Goal: Communication & Community: Answer question/provide support

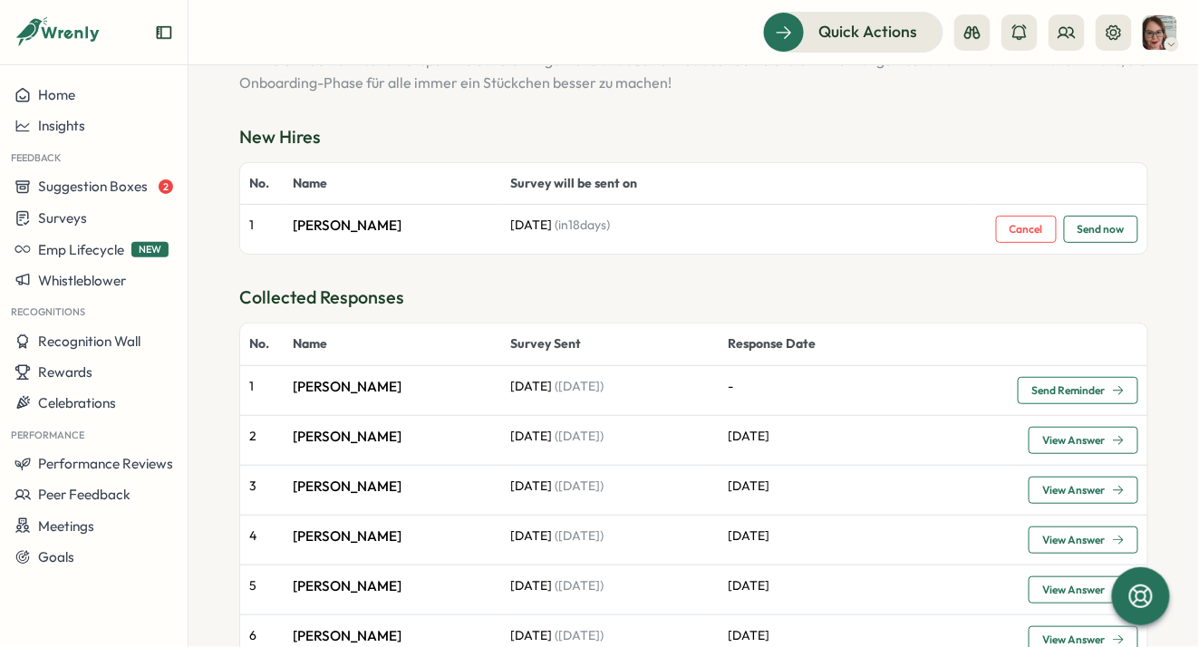
scroll to position [193, 0]
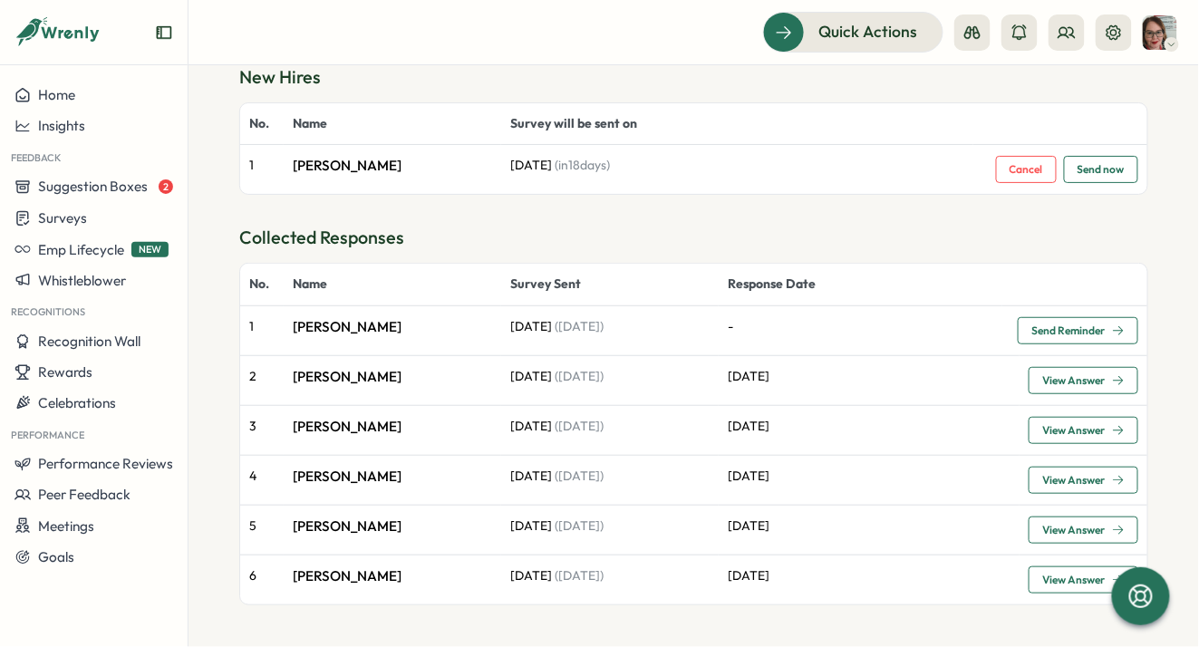
click at [1062, 326] on span "Send Reminder" at bounding box center [1067, 330] width 73 height 11
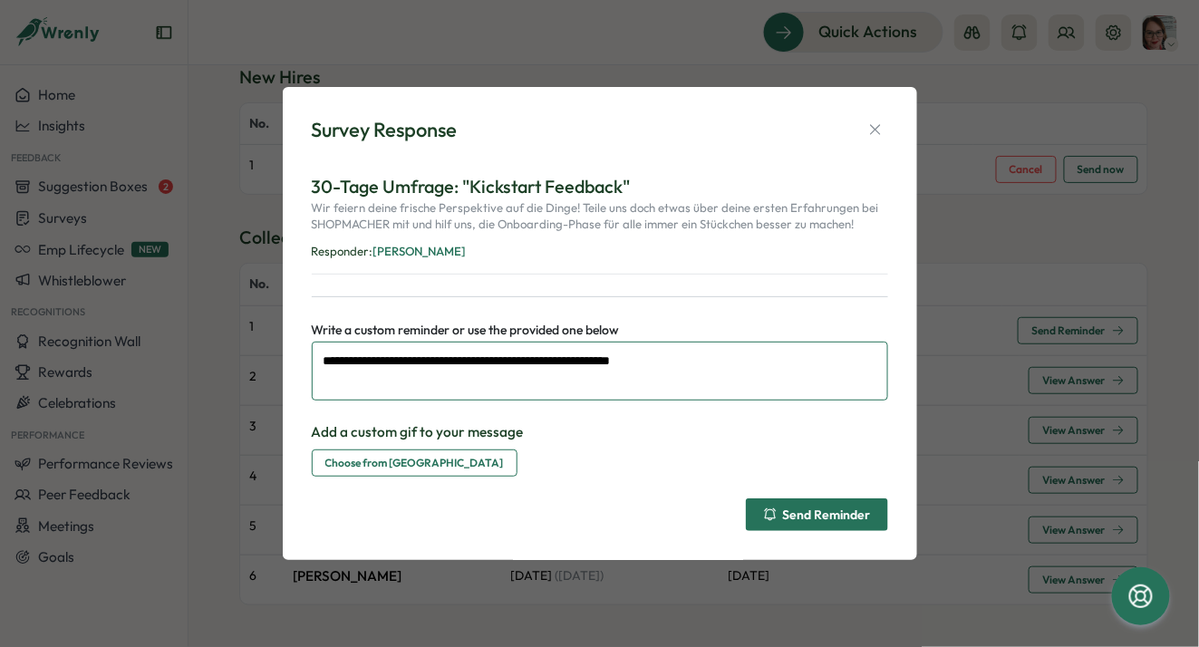
click at [549, 359] on textarea "**********" at bounding box center [600, 371] width 576 height 59
type textarea "**********"
click at [797, 519] on div "Send Reminder" at bounding box center [817, 514] width 108 height 14
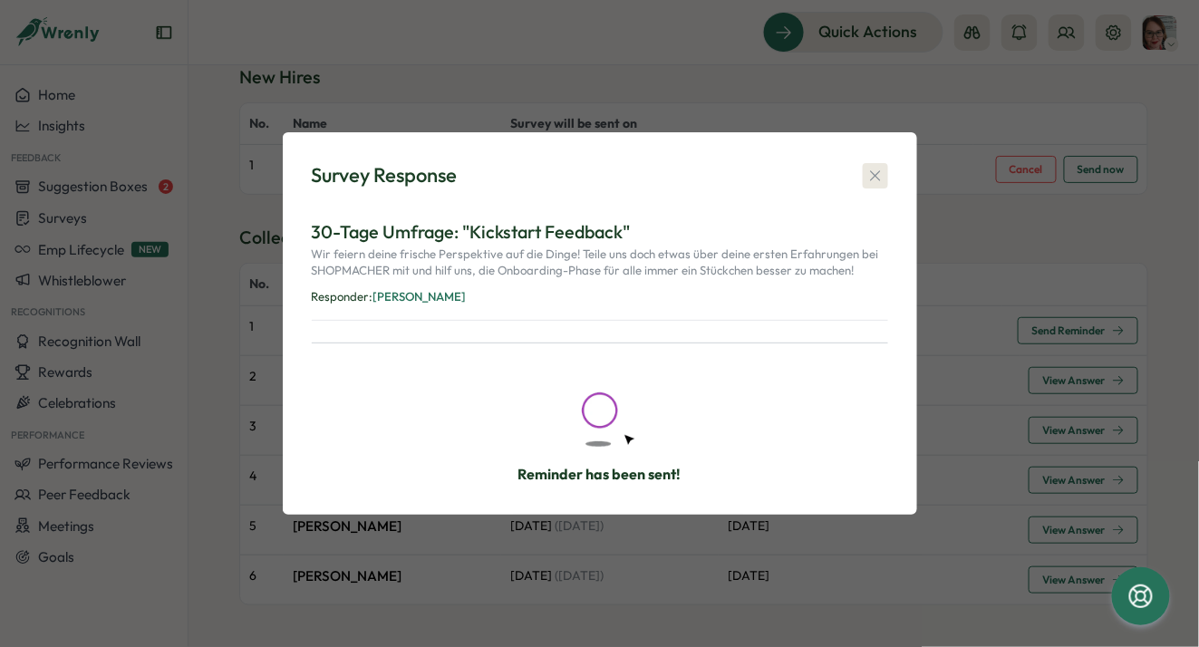
click at [875, 185] on button "button" at bounding box center [875, 175] width 25 height 25
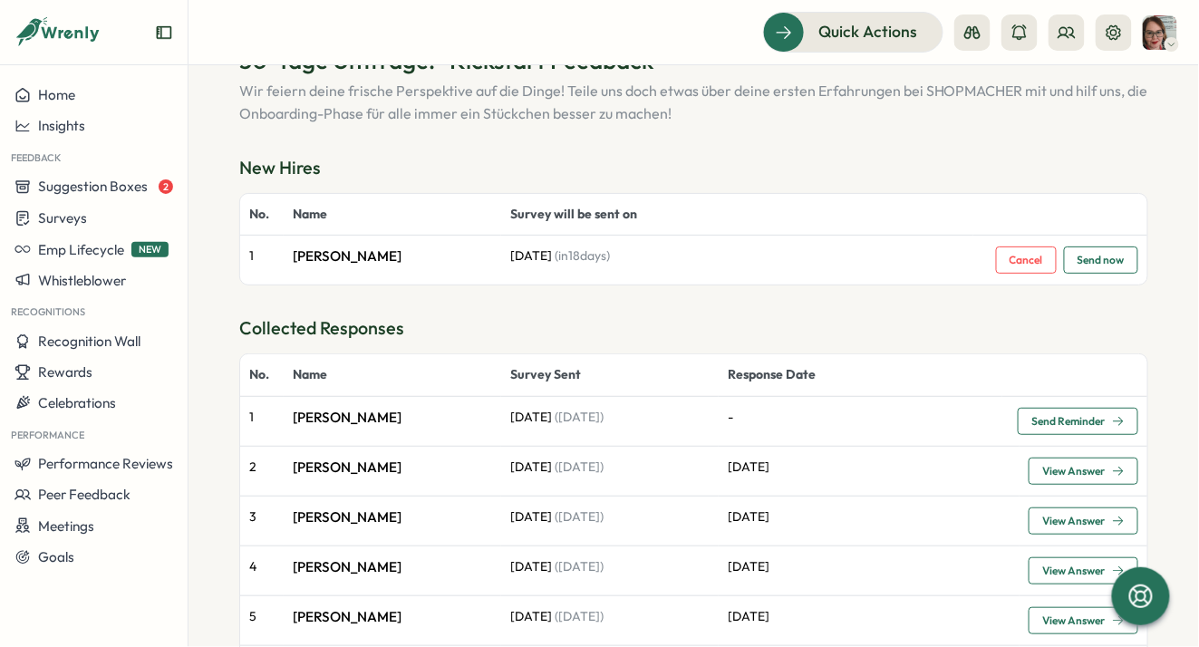
scroll to position [0, 0]
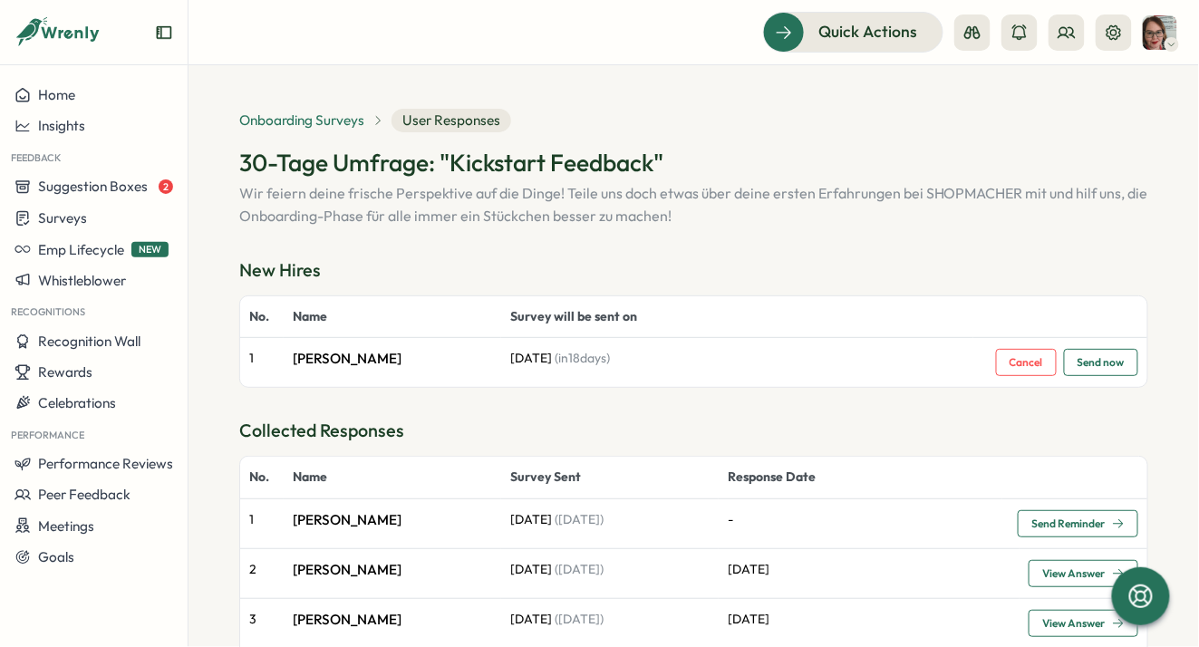
click at [327, 116] on span "Onboarding Surveys" at bounding box center [301, 121] width 125 height 20
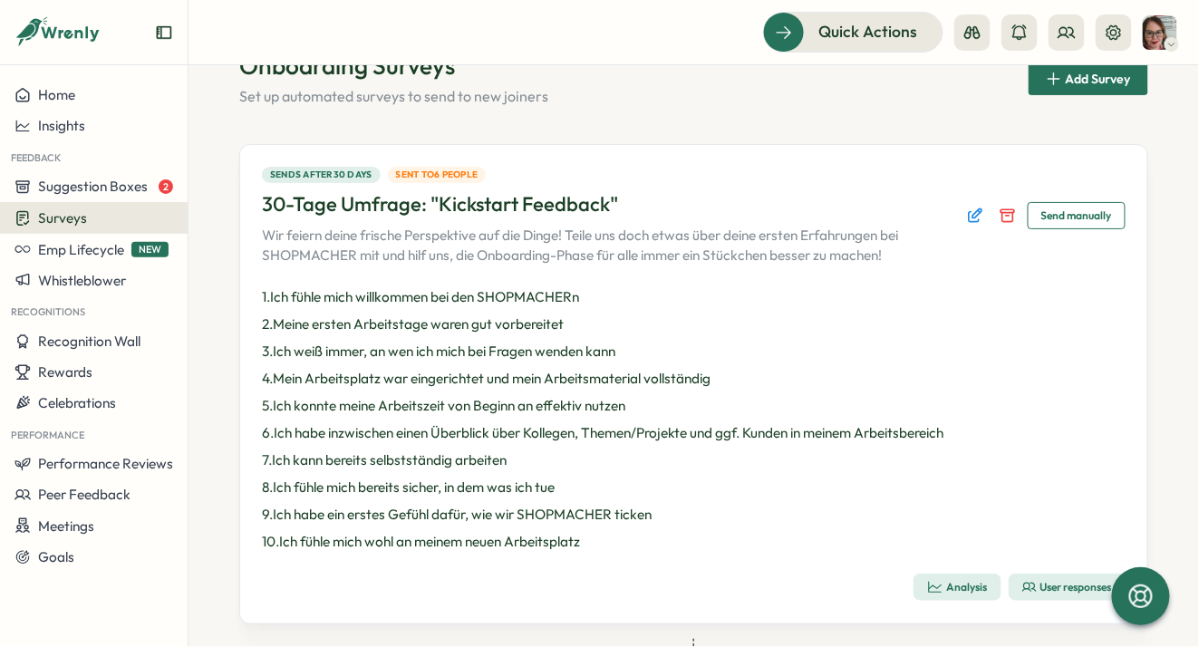
scroll to position [68, 0]
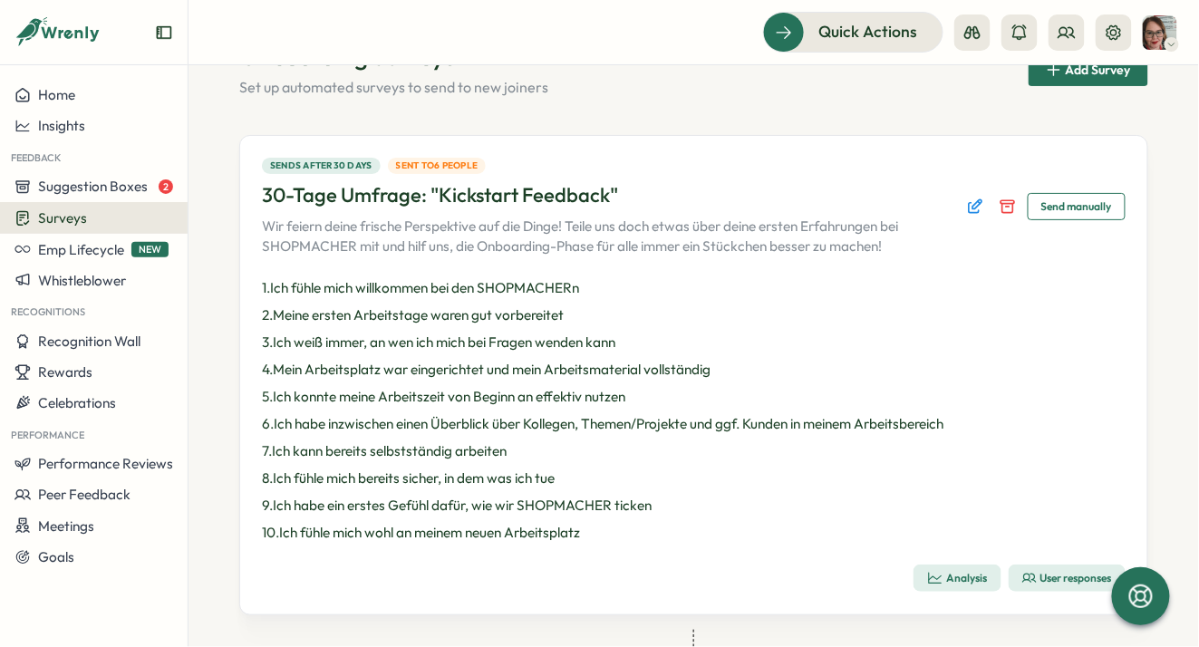
click at [1079, 206] on span "Send manually" at bounding box center [1076, 206] width 71 height 25
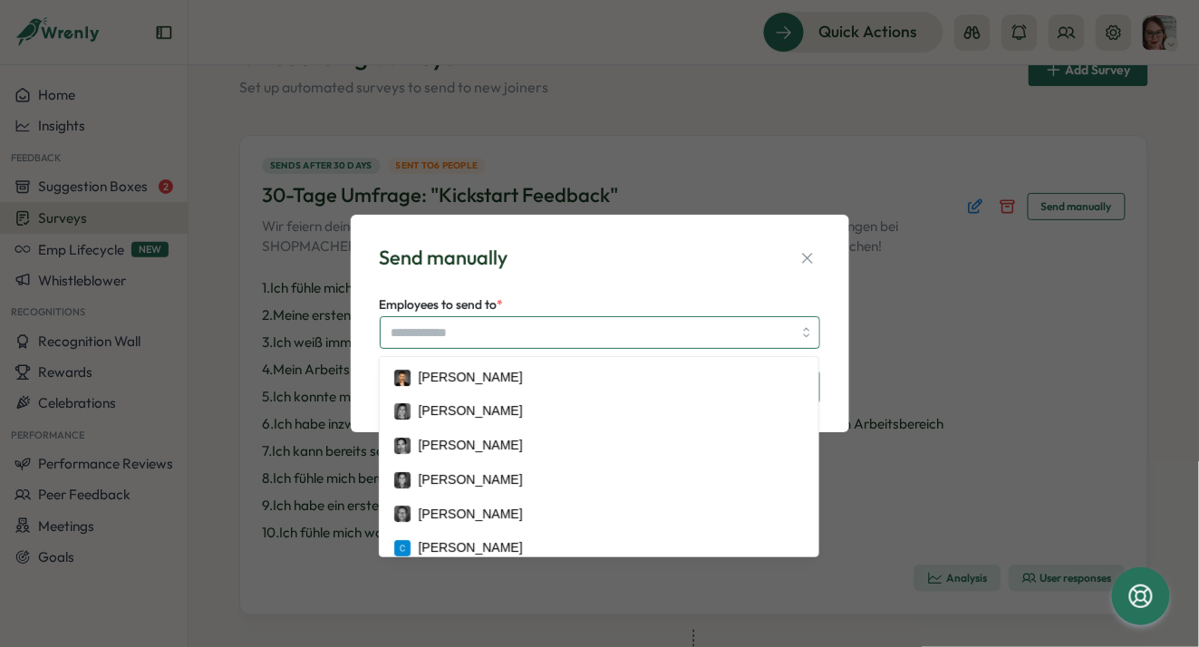
click at [588, 330] on input "Employees to send to *" at bounding box center [591, 332] width 401 height 31
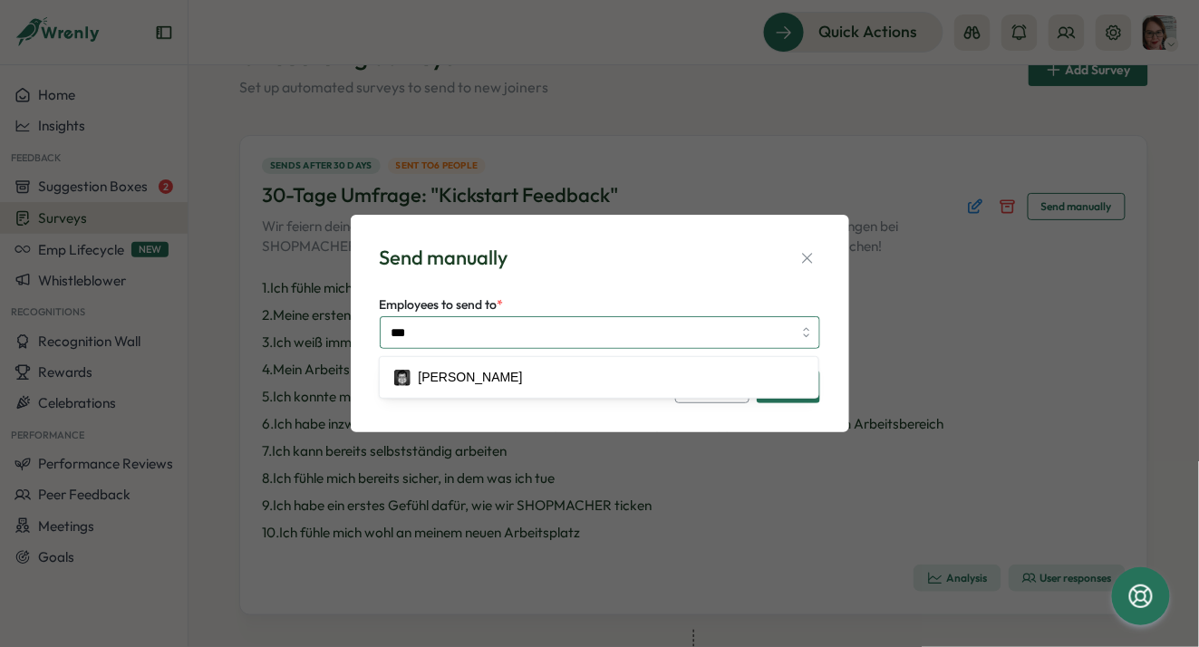
type input "****"
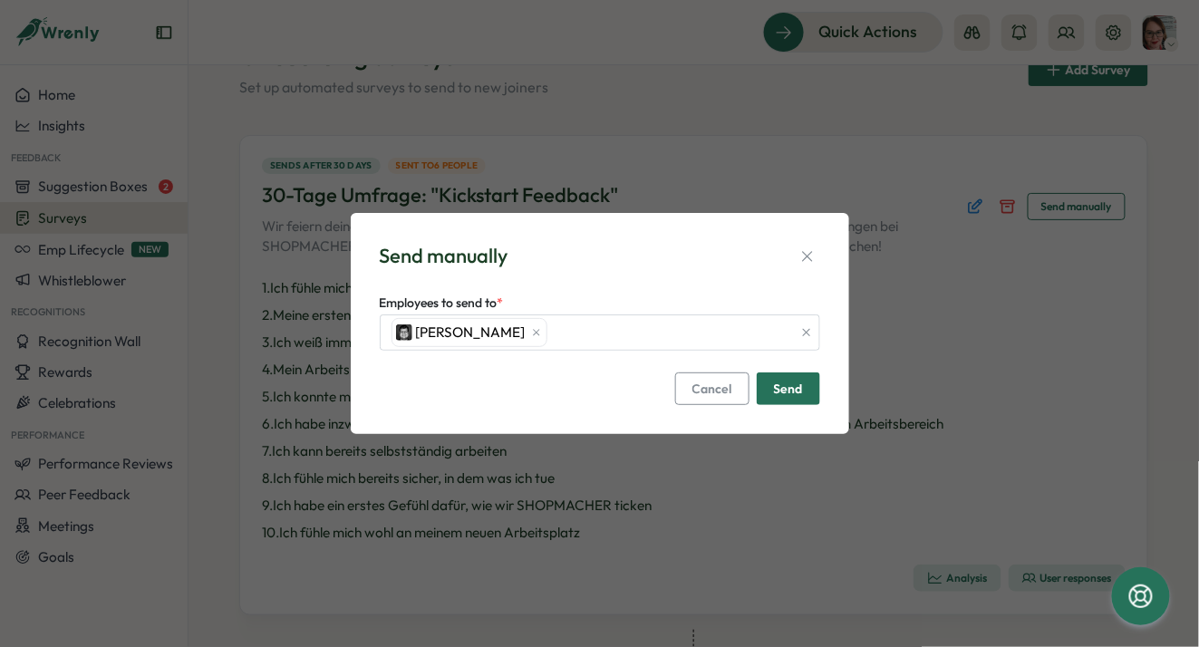
click at [797, 396] on span "Send" at bounding box center [788, 388] width 29 height 31
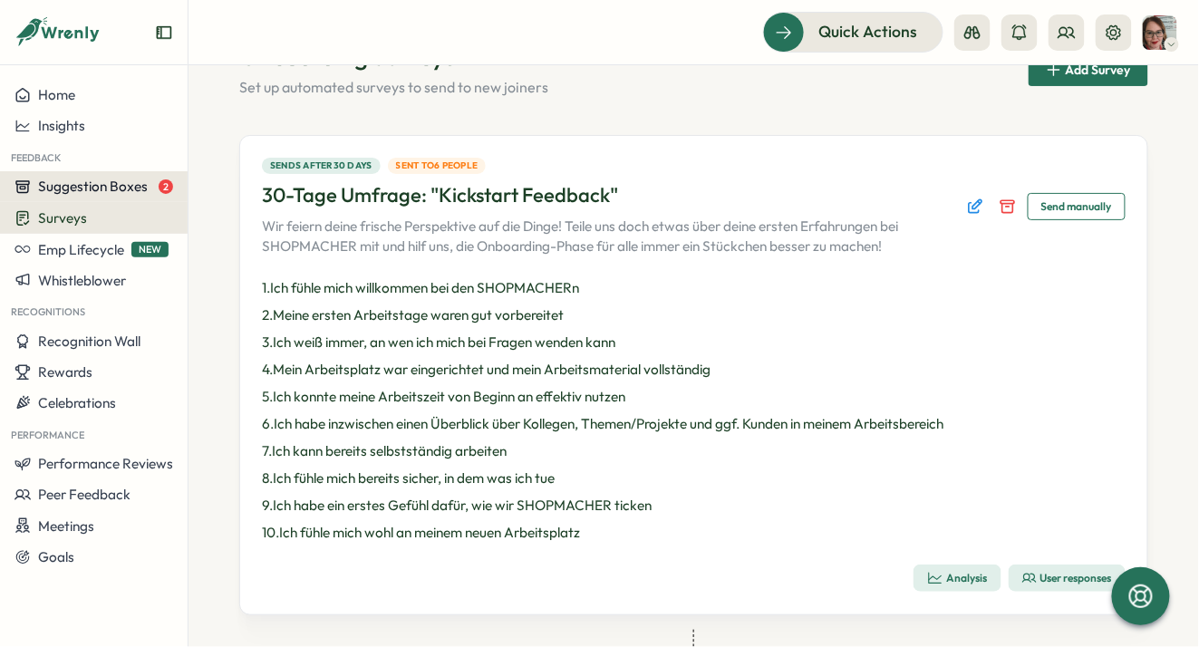
click at [79, 201] on button "Suggestion Boxes 2" at bounding box center [94, 186] width 188 height 31
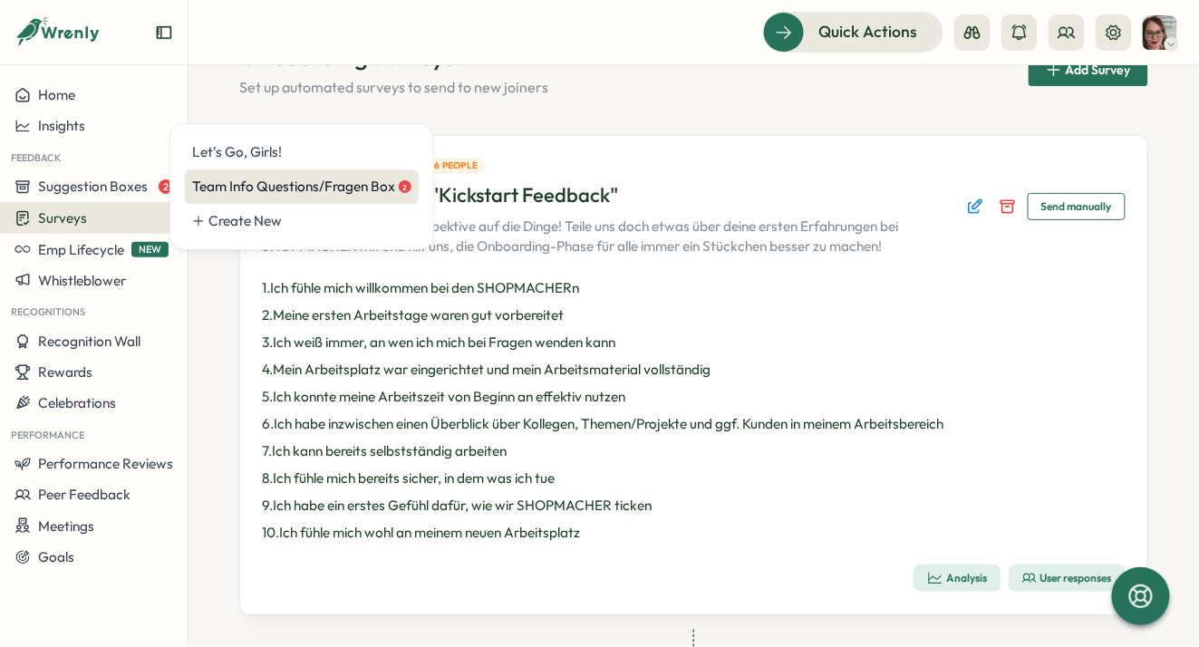
click at [237, 195] on div "Team Info Questions/Fragen Box 2" at bounding box center [301, 187] width 219 height 20
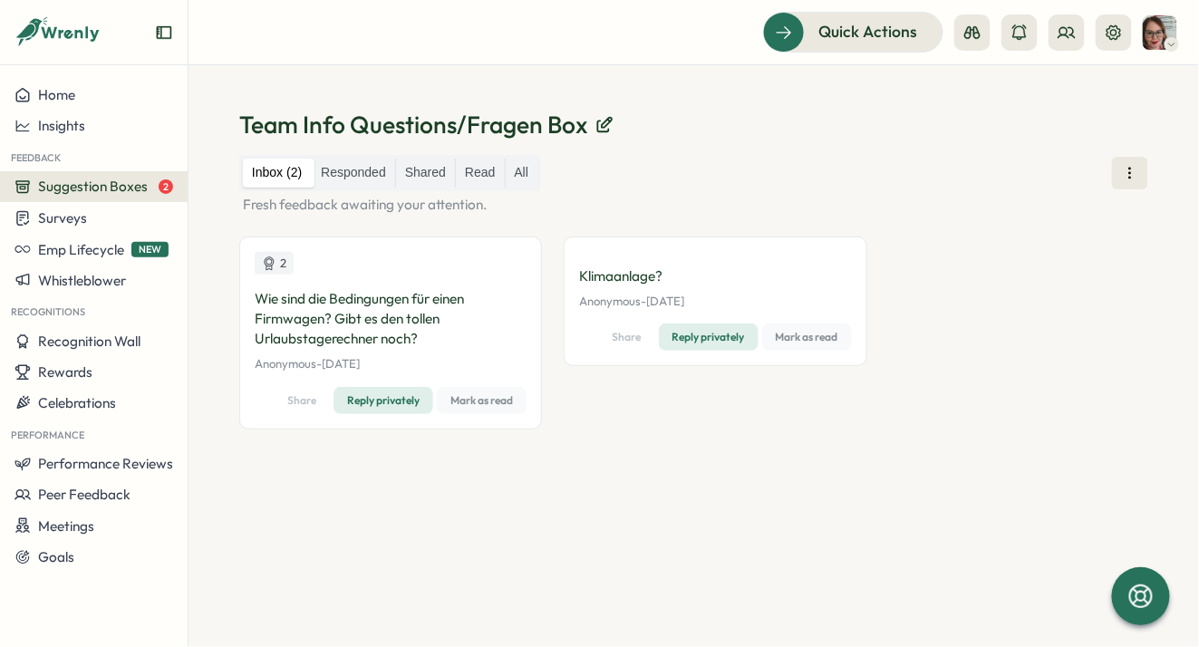
click at [799, 336] on span "Mark as read" at bounding box center [807, 336] width 63 height 25
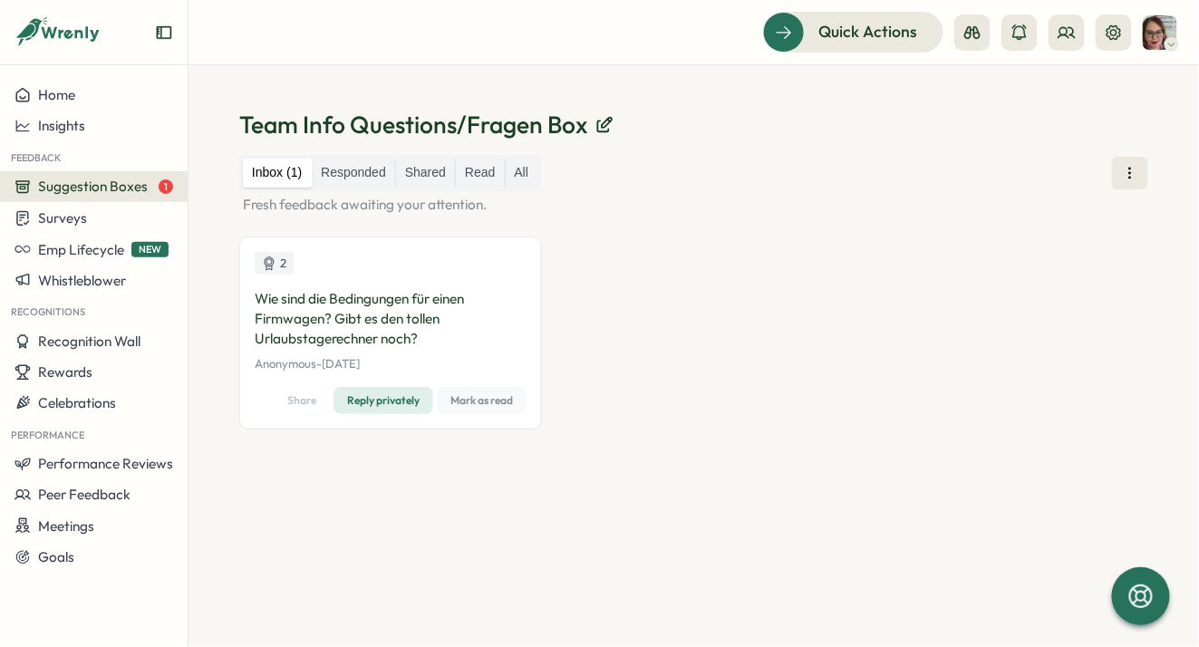
click at [487, 400] on span "Mark as read" at bounding box center [481, 400] width 63 height 25
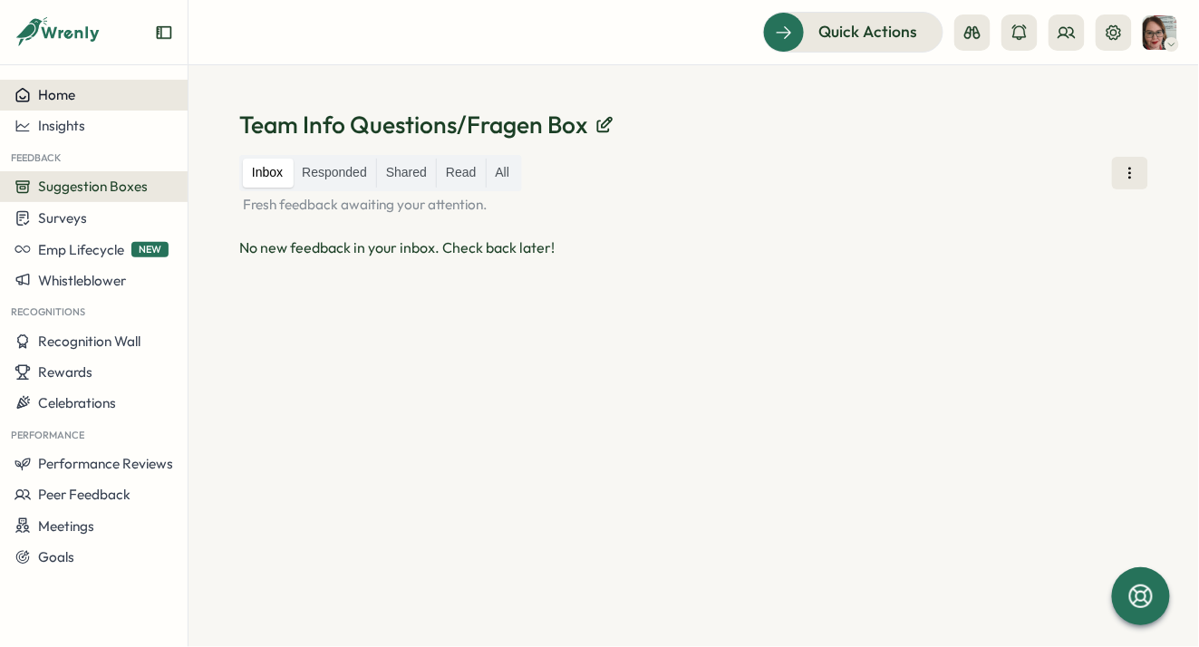
click at [63, 100] on span "Home" at bounding box center [56, 94] width 37 height 17
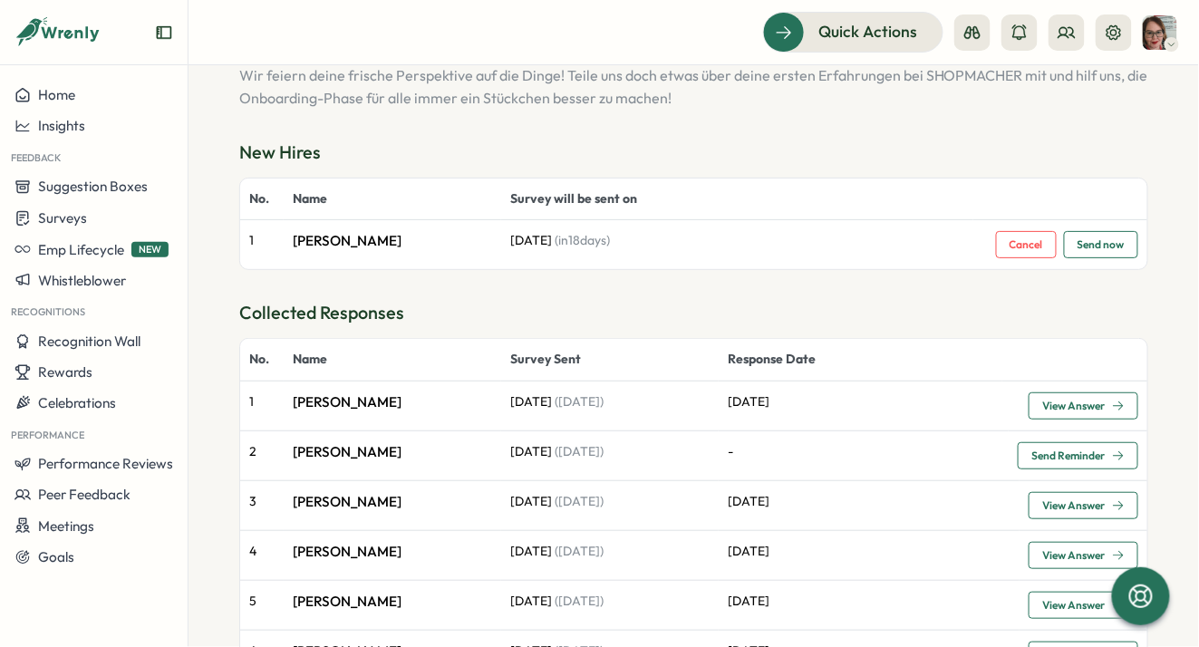
scroll to position [242, 0]
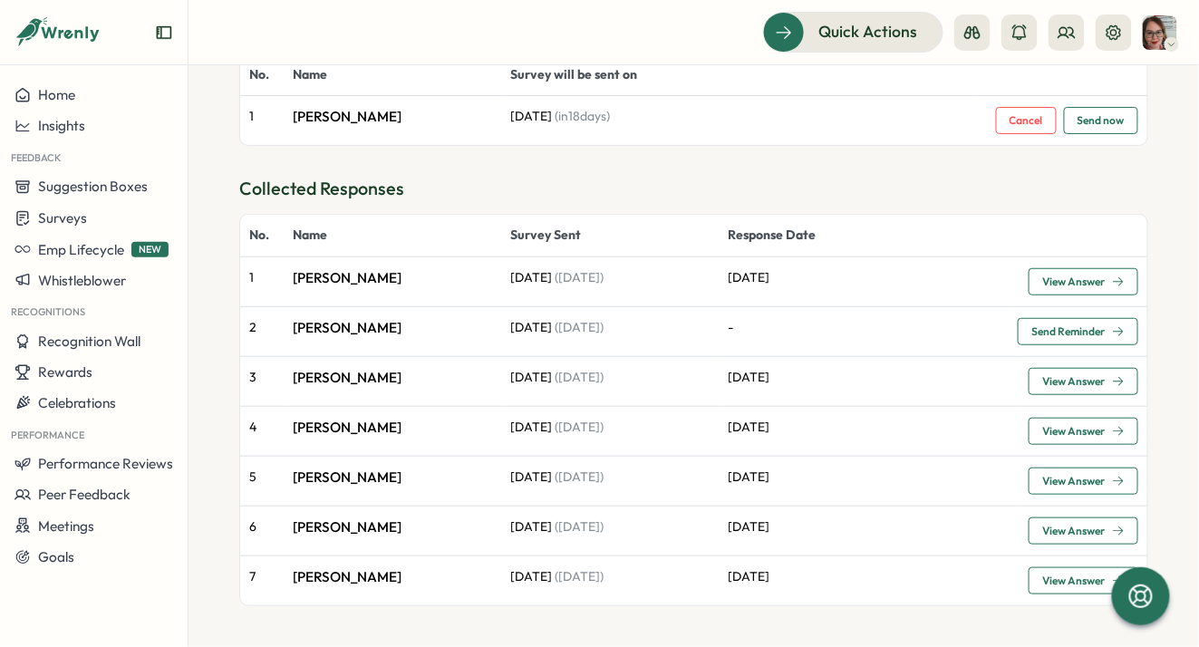
click at [1072, 285] on span "View Answer" at bounding box center [1073, 281] width 63 height 11
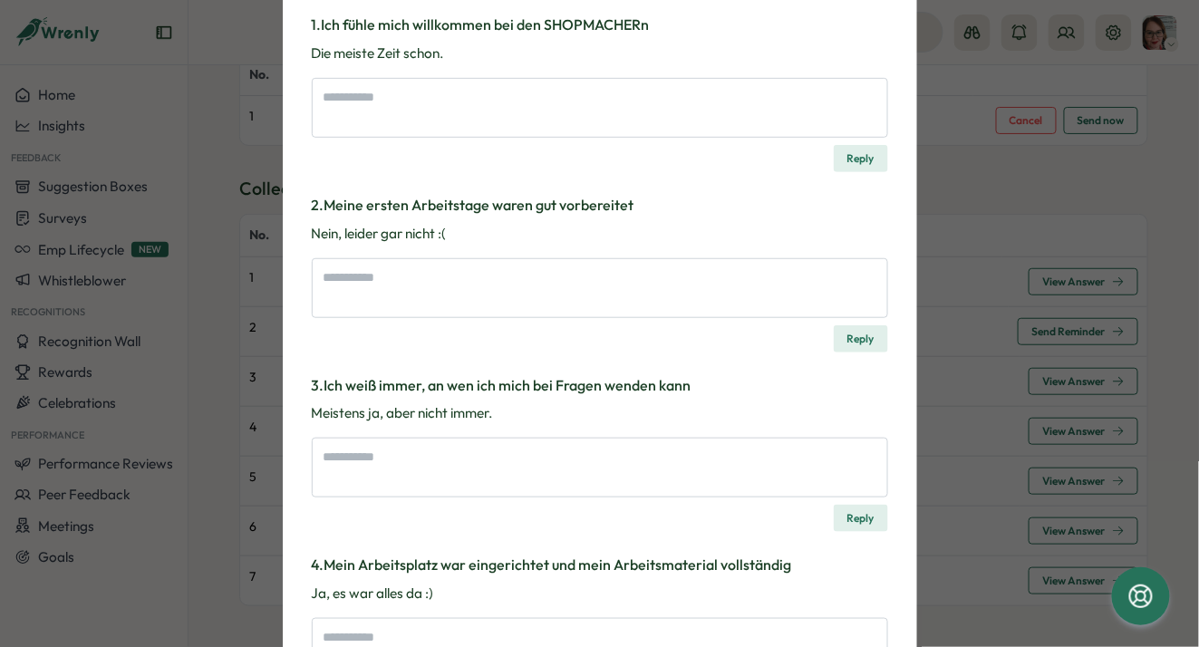
scroll to position [0, 0]
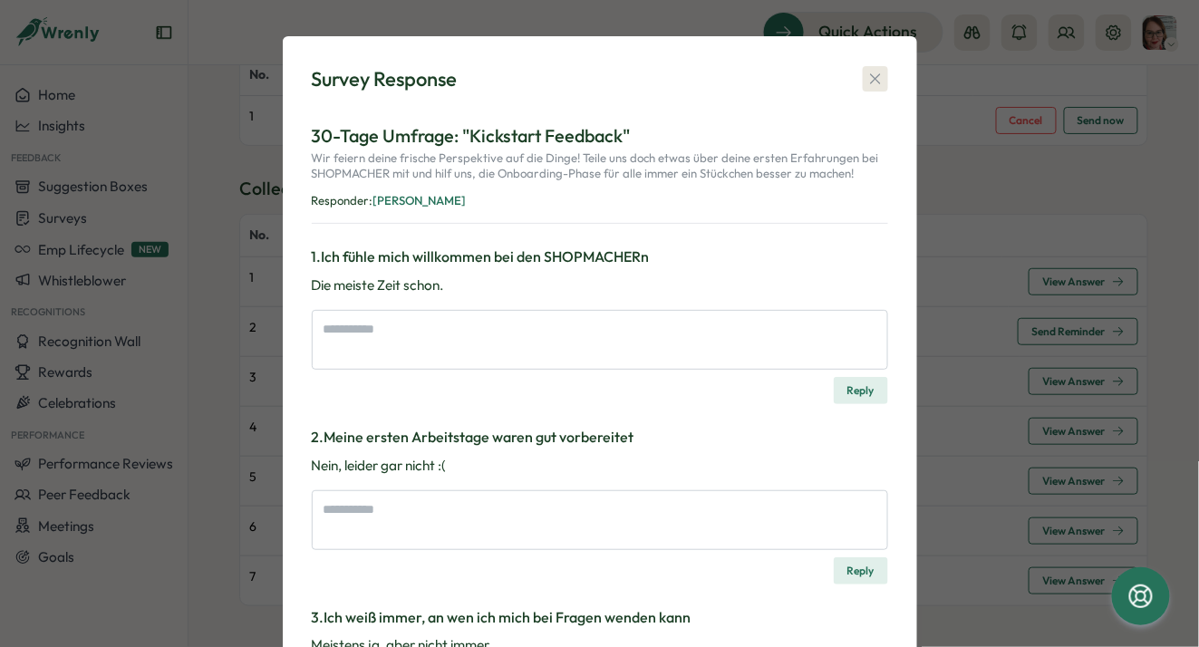
click at [866, 72] on icon "button" at bounding box center [875, 79] width 18 height 18
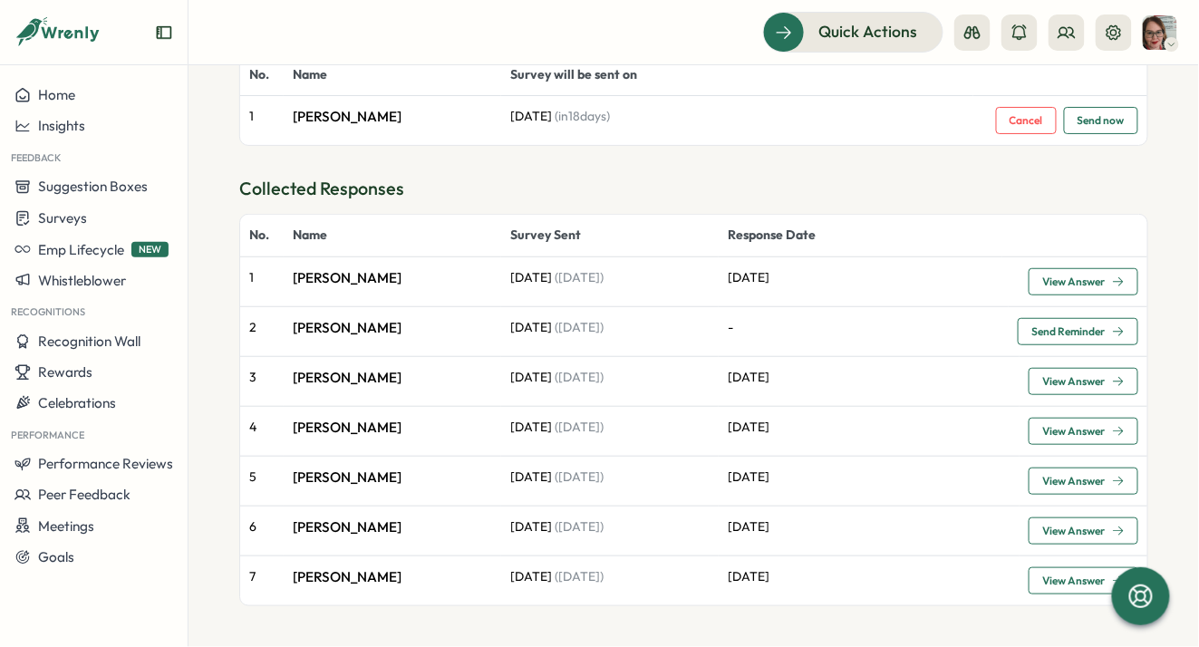
click at [1099, 281] on span "View Answer" at bounding box center [1073, 281] width 63 height 11
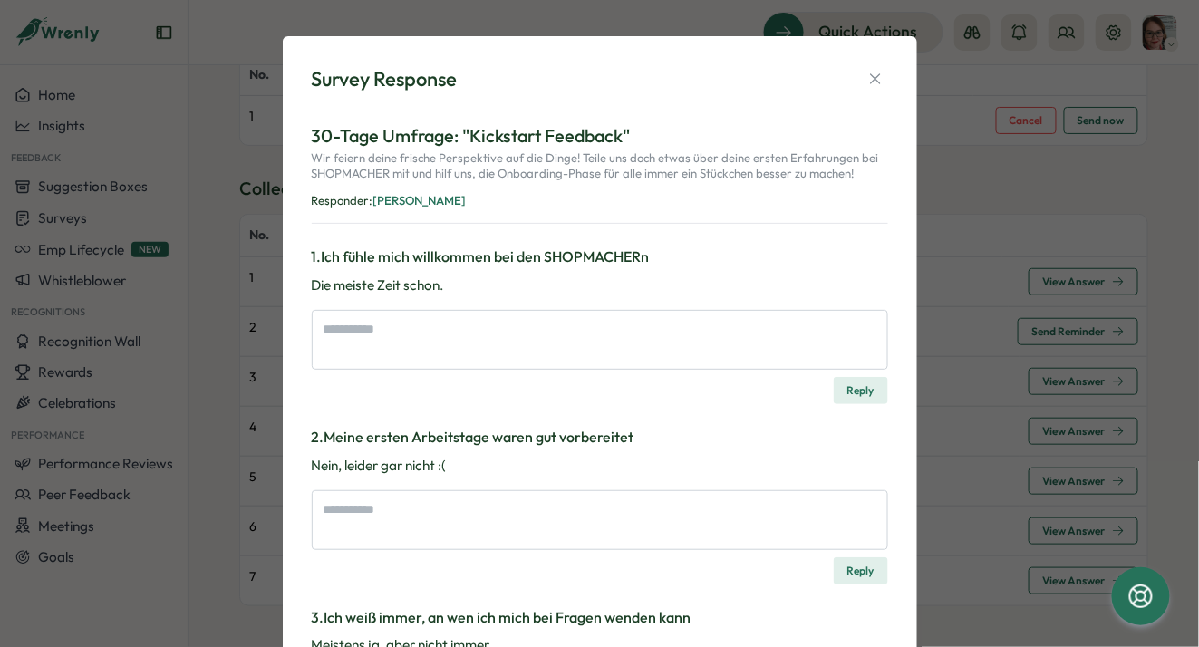
scroll to position [25, 0]
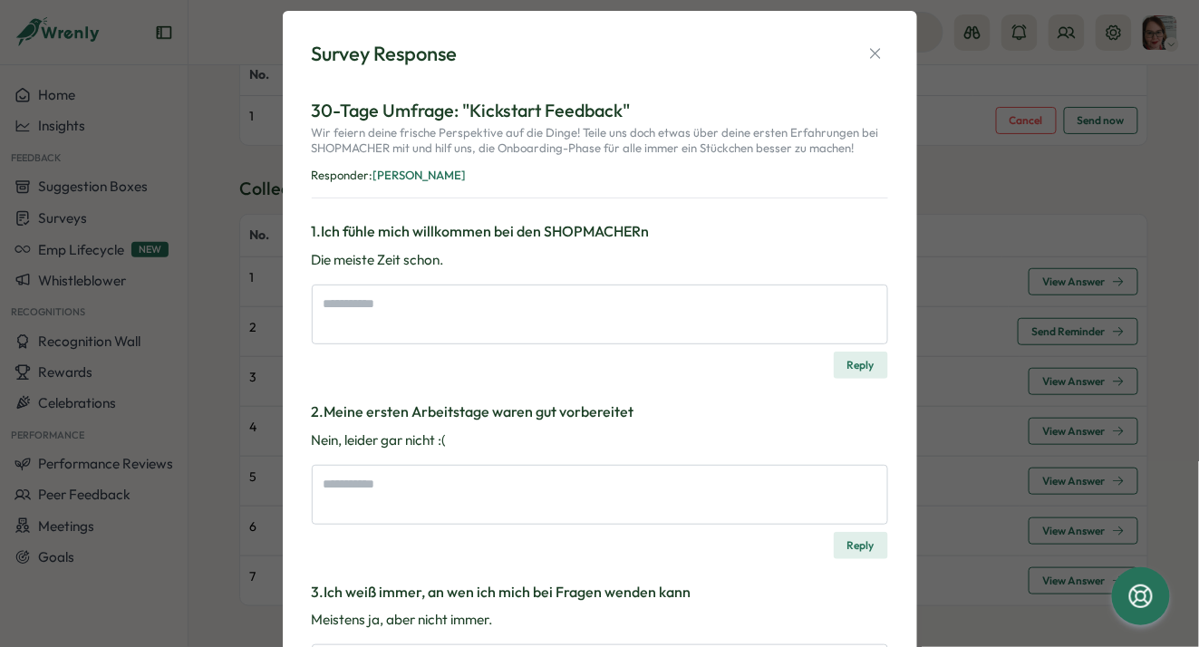
click at [410, 176] on span "[PERSON_NAME]" at bounding box center [419, 175] width 93 height 14
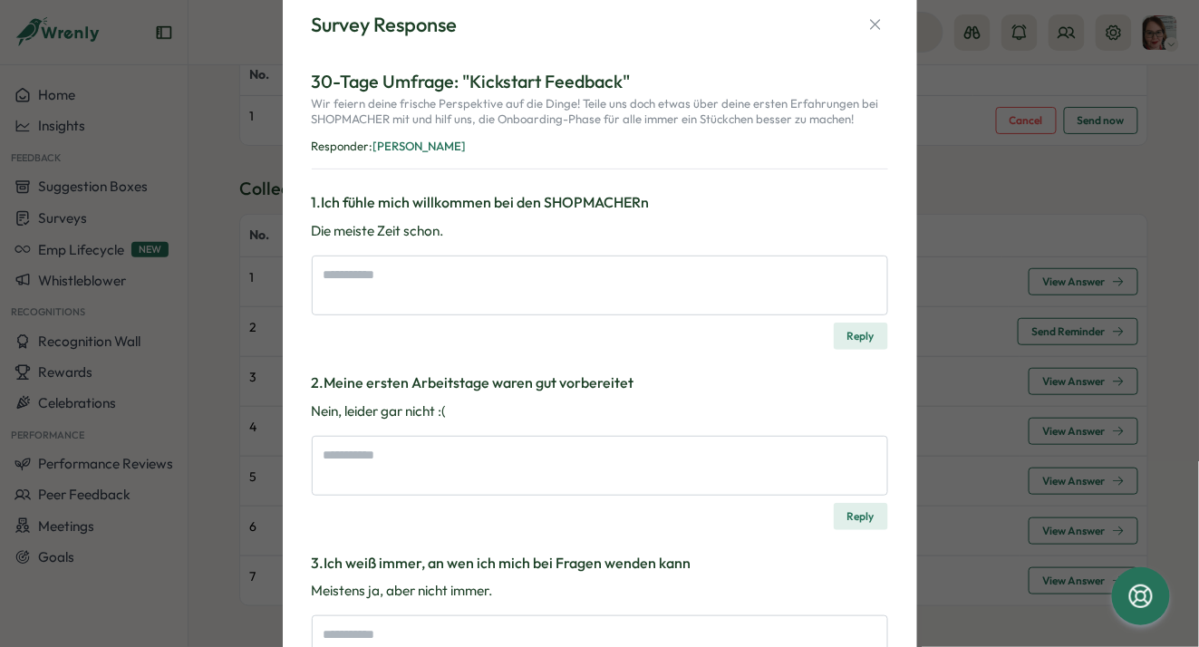
scroll to position [0, 0]
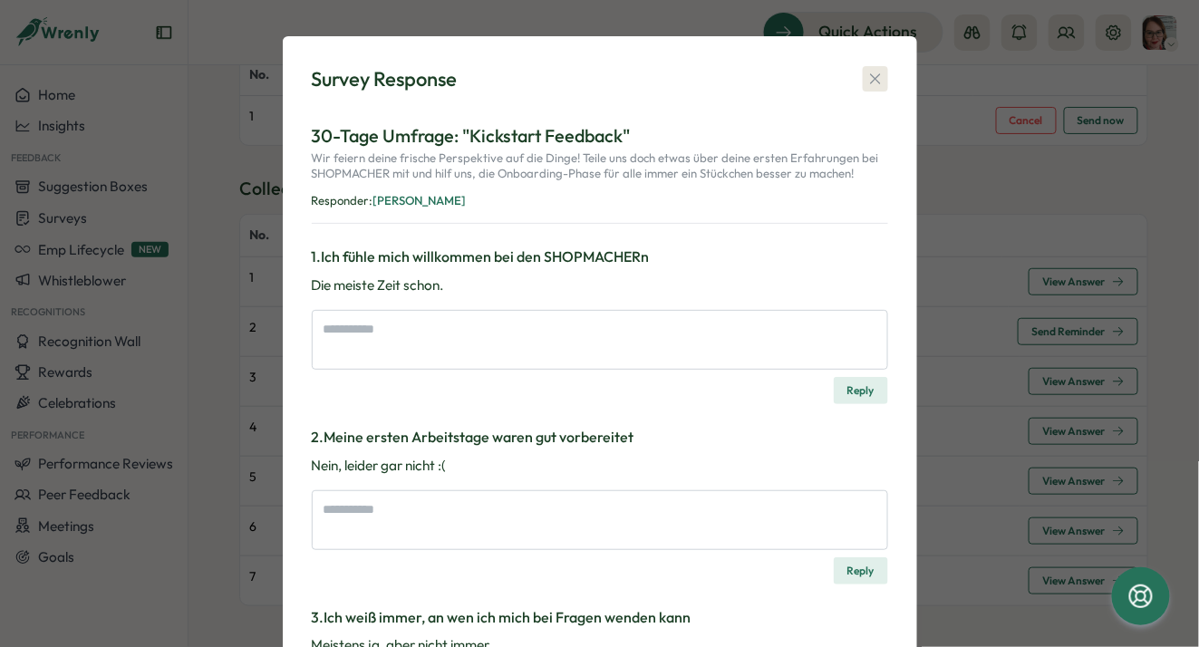
click at [866, 77] on icon "button" at bounding box center [875, 79] width 18 height 18
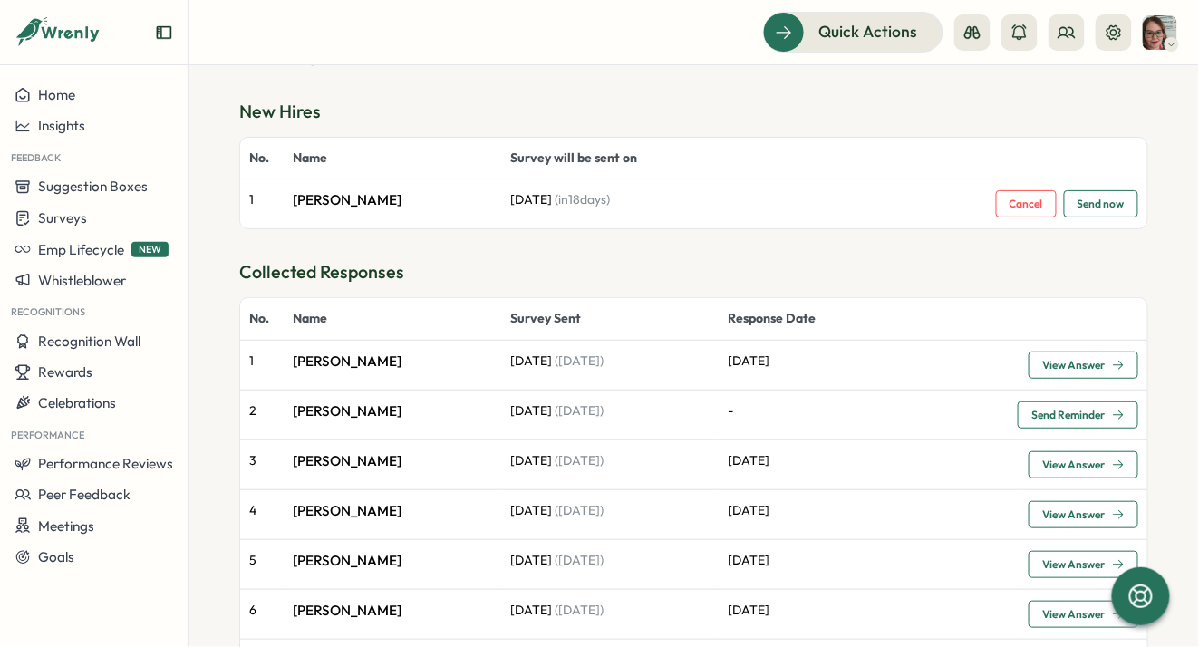
scroll to position [76, 0]
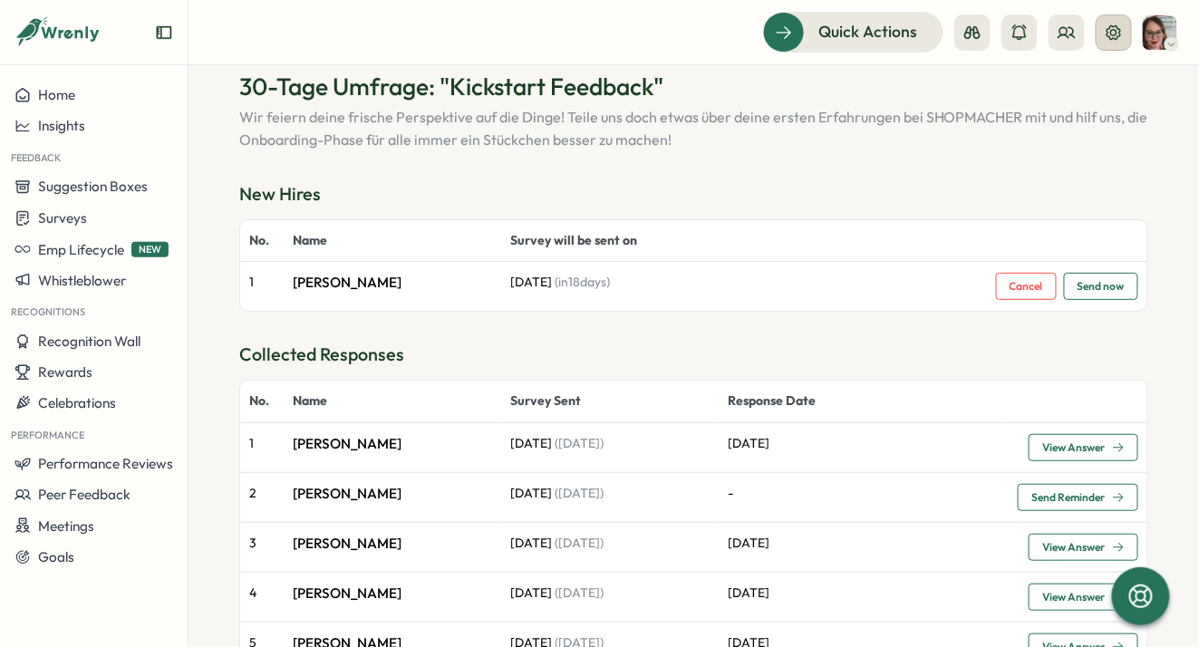
click at [1119, 35] on icon at bounding box center [1113, 31] width 14 height 14
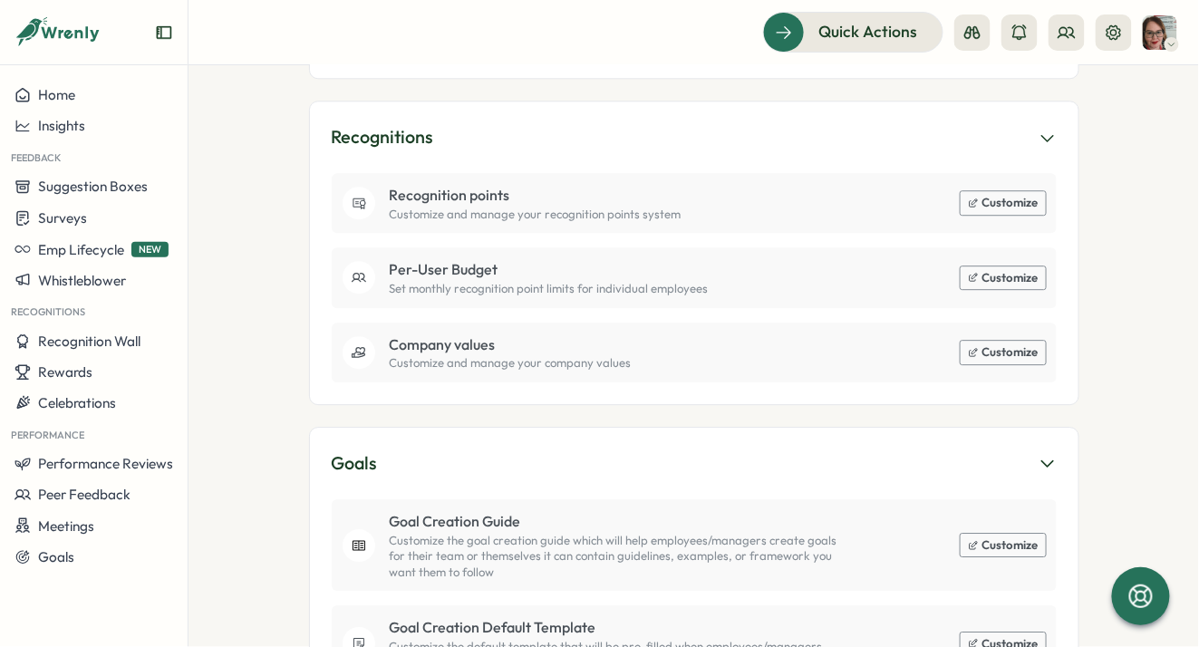
scroll to position [1383, 0]
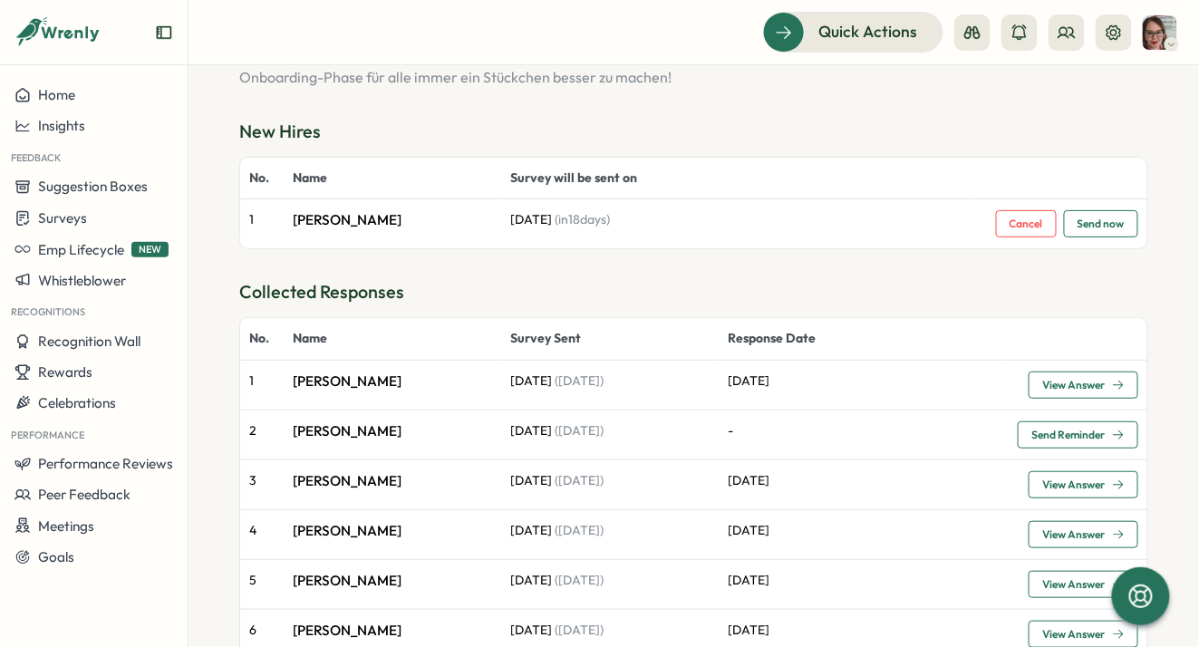
scroll to position [134, 0]
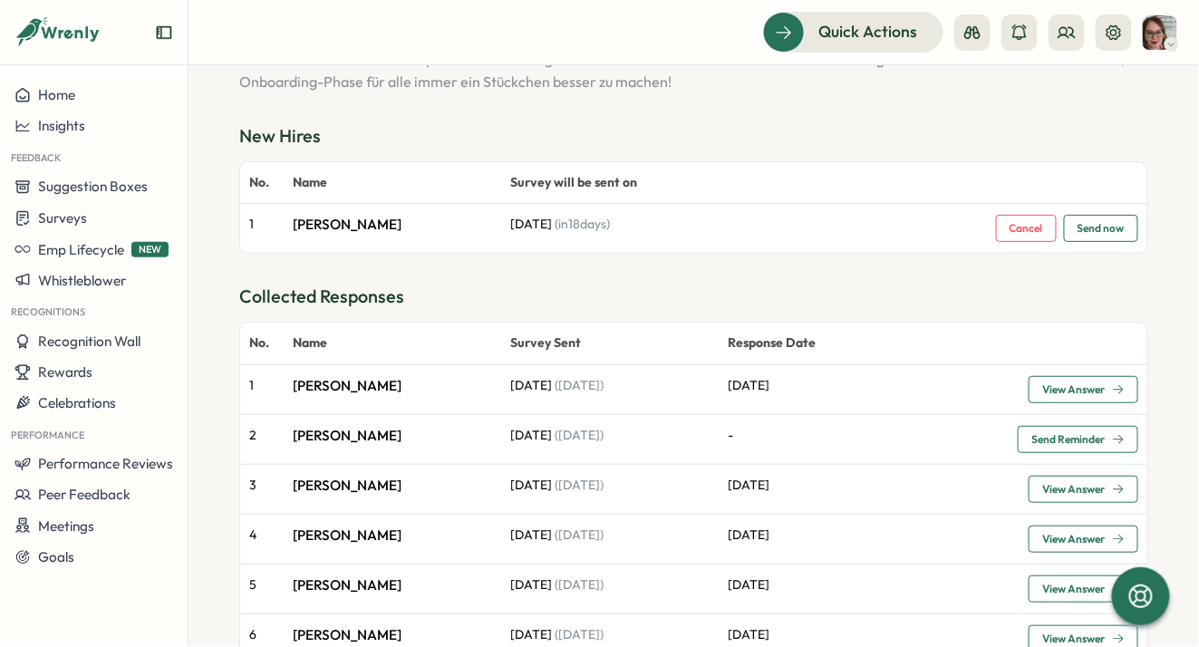
click at [1085, 388] on span "View Answer" at bounding box center [1073, 389] width 63 height 11
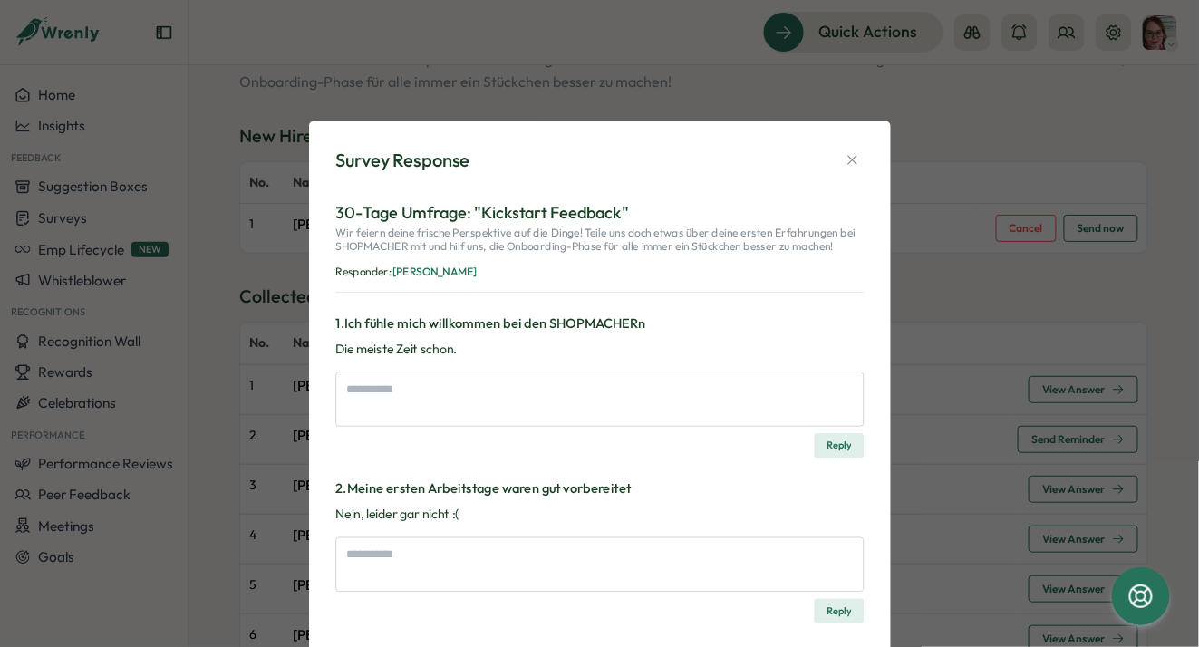
type textarea "*"
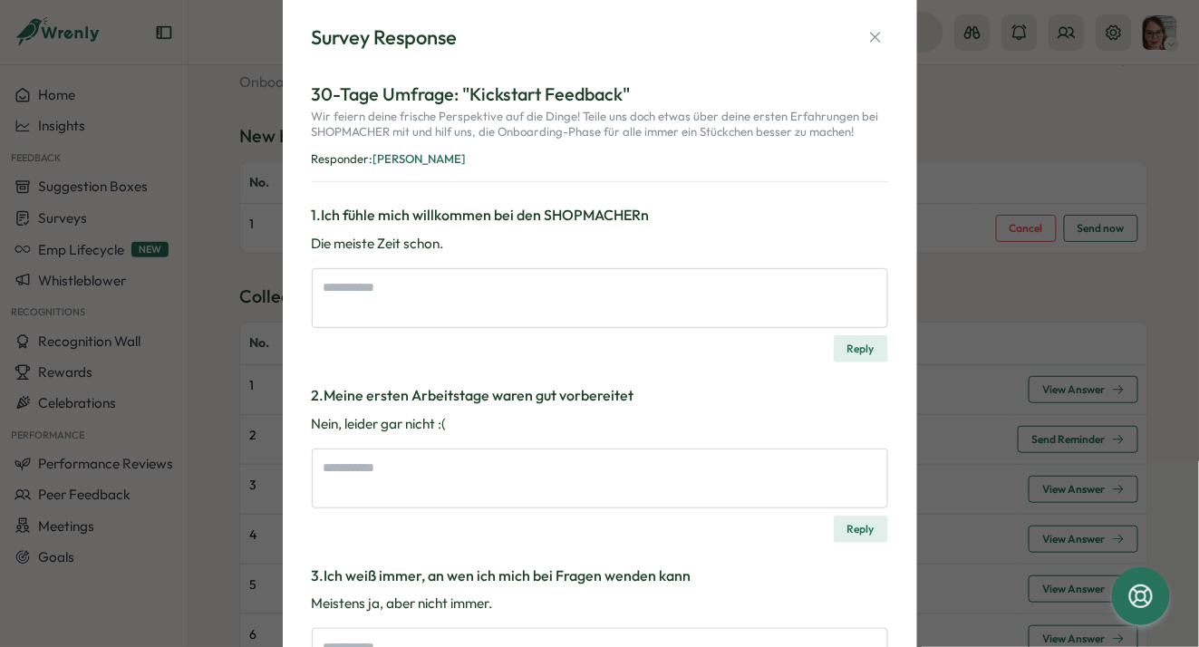
scroll to position [0, 0]
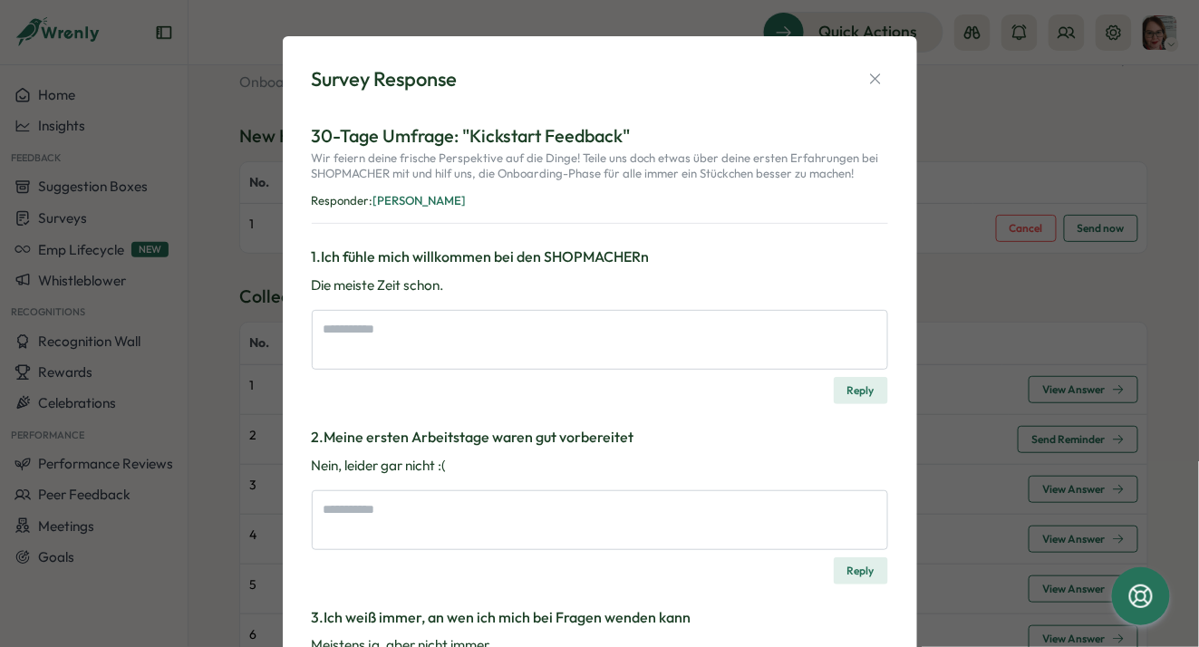
click at [412, 201] on span "[PERSON_NAME]" at bounding box center [419, 200] width 93 height 14
click at [868, 89] on button "button" at bounding box center [875, 78] width 25 height 25
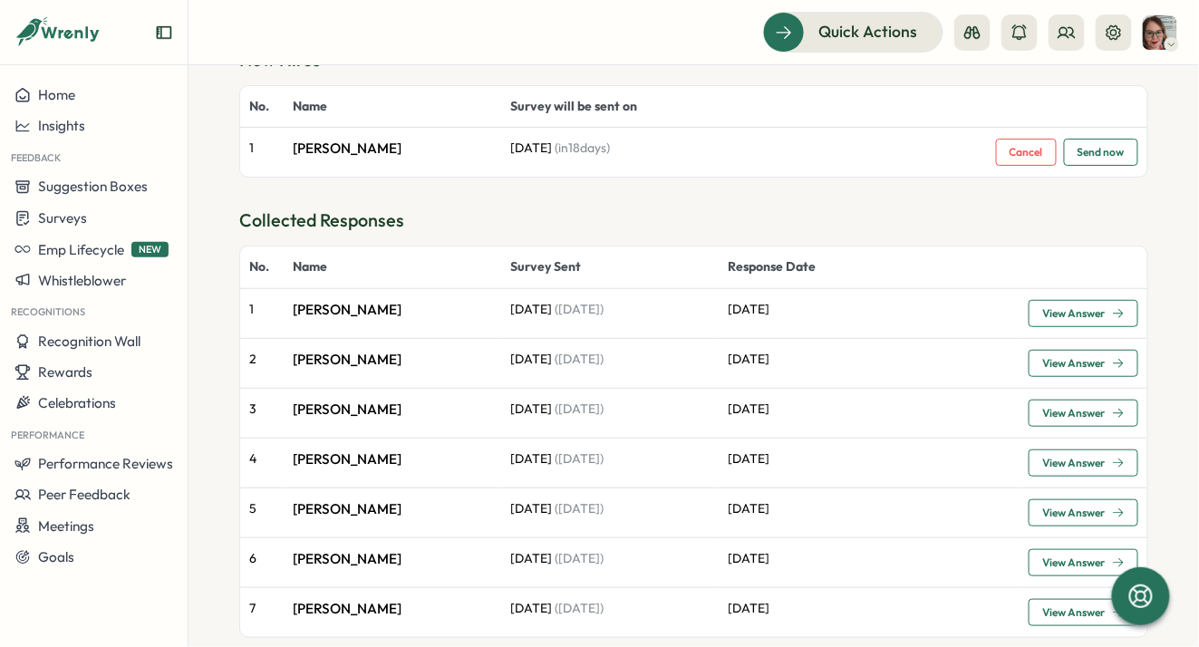
scroll to position [242, 0]
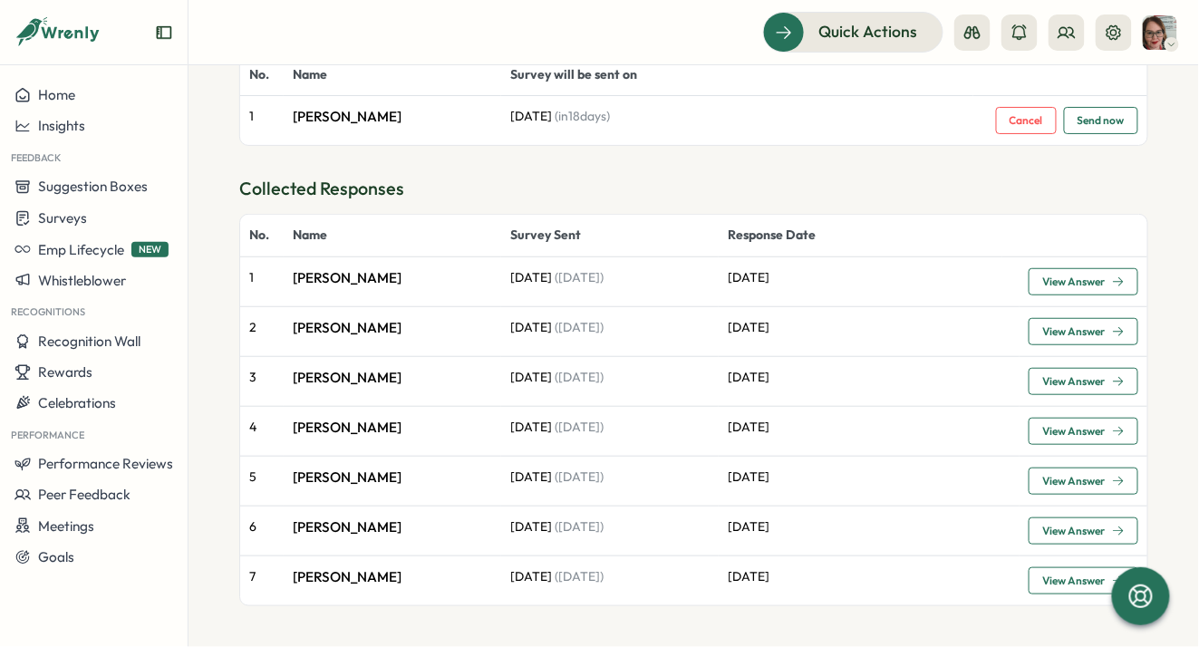
click at [1051, 326] on span "View Answer" at bounding box center [1073, 331] width 63 height 11
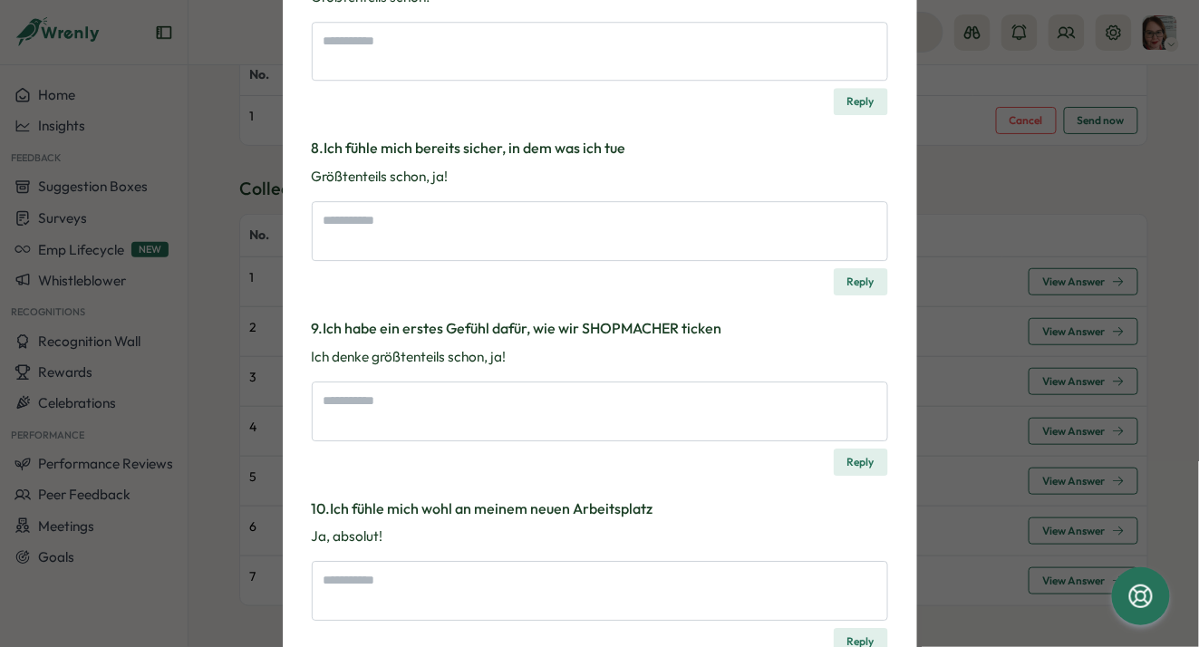
scroll to position [1463, 0]
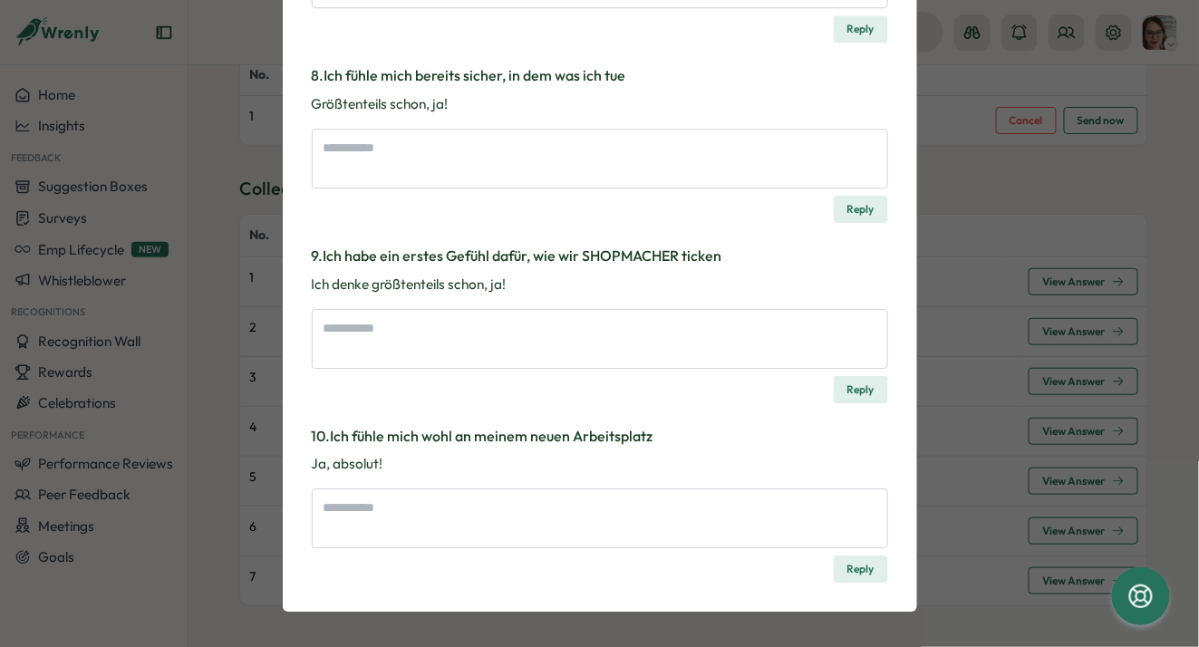
click at [994, 148] on div "Survey Response 30-Tage Umfrage: "Kickstart Feedback" Wir feiern deine frische …" at bounding box center [599, 323] width 1199 height 647
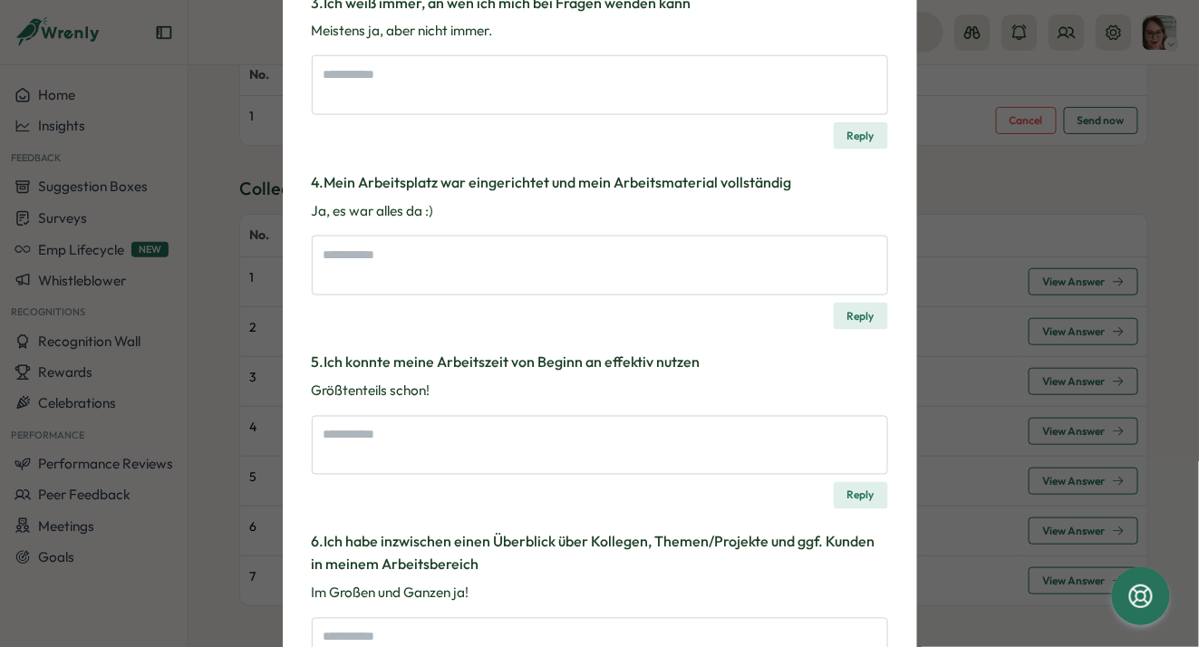
scroll to position [0, 0]
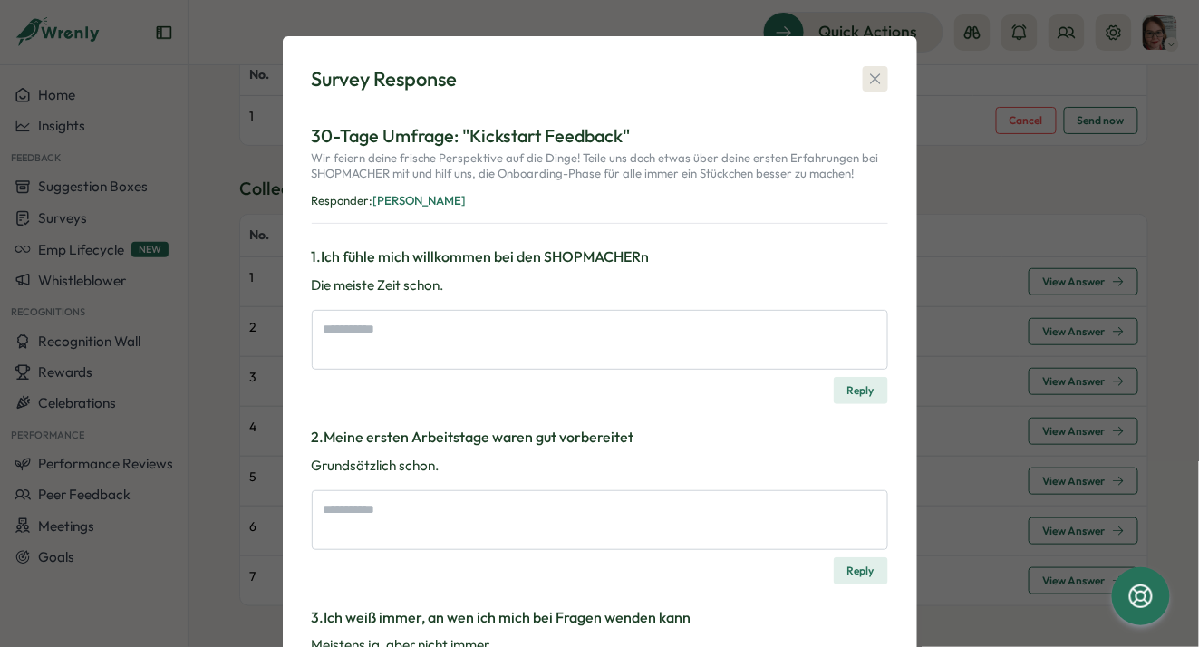
click at [872, 72] on icon "button" at bounding box center [875, 79] width 18 height 18
